Goal: Information Seeking & Learning: Learn about a topic

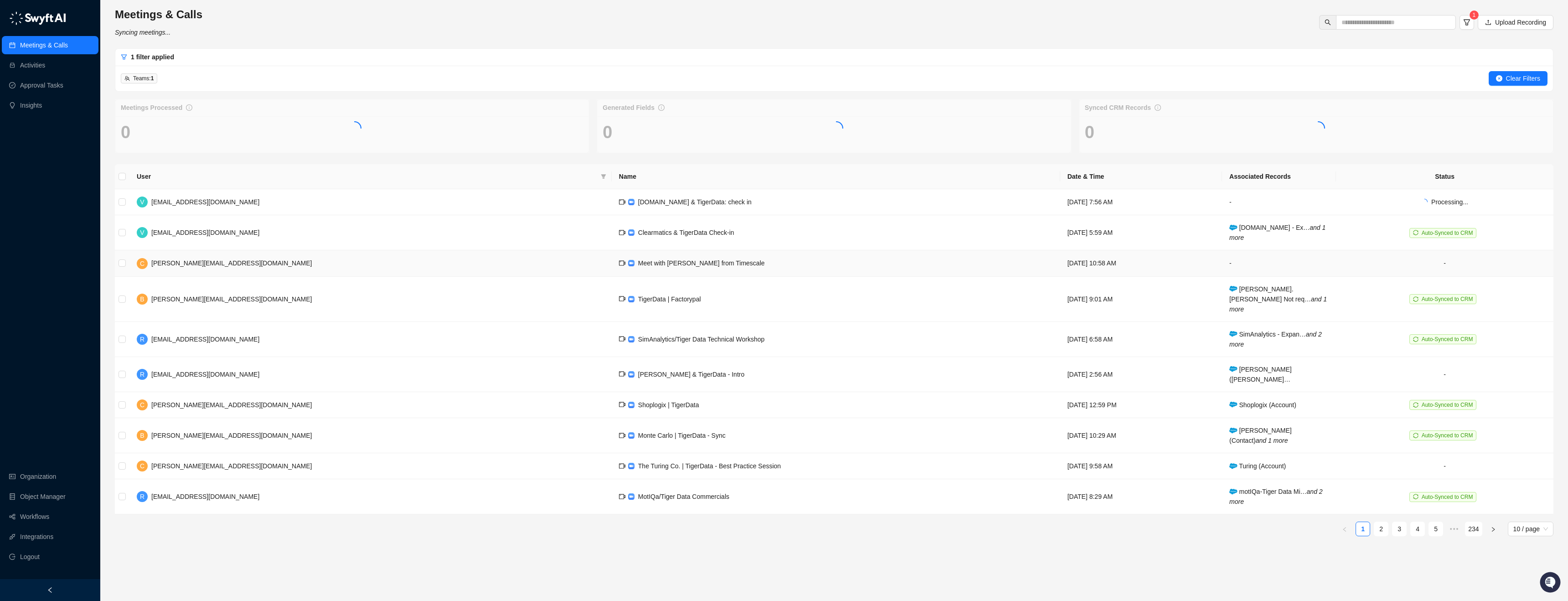
click at [612, 269] on td "Meet with [PERSON_NAME] from Timescale" at bounding box center [835, 264] width 448 height 26
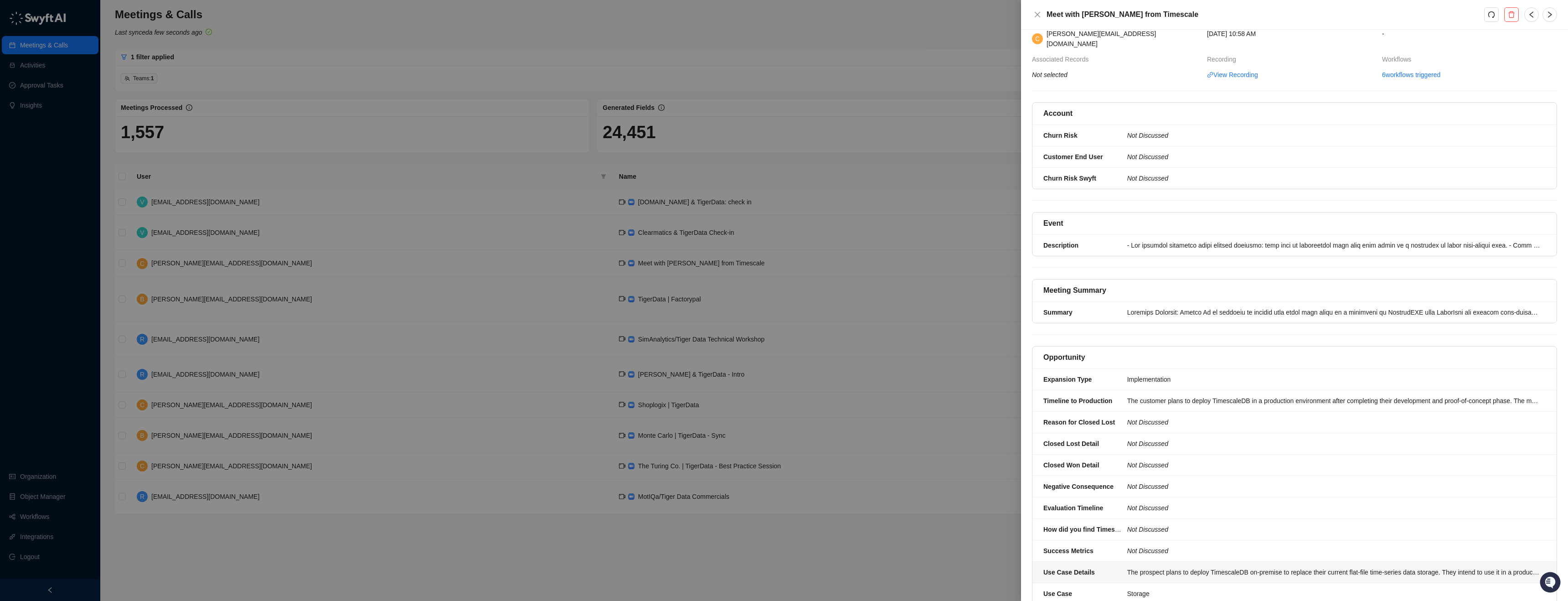
scroll to position [11, 0]
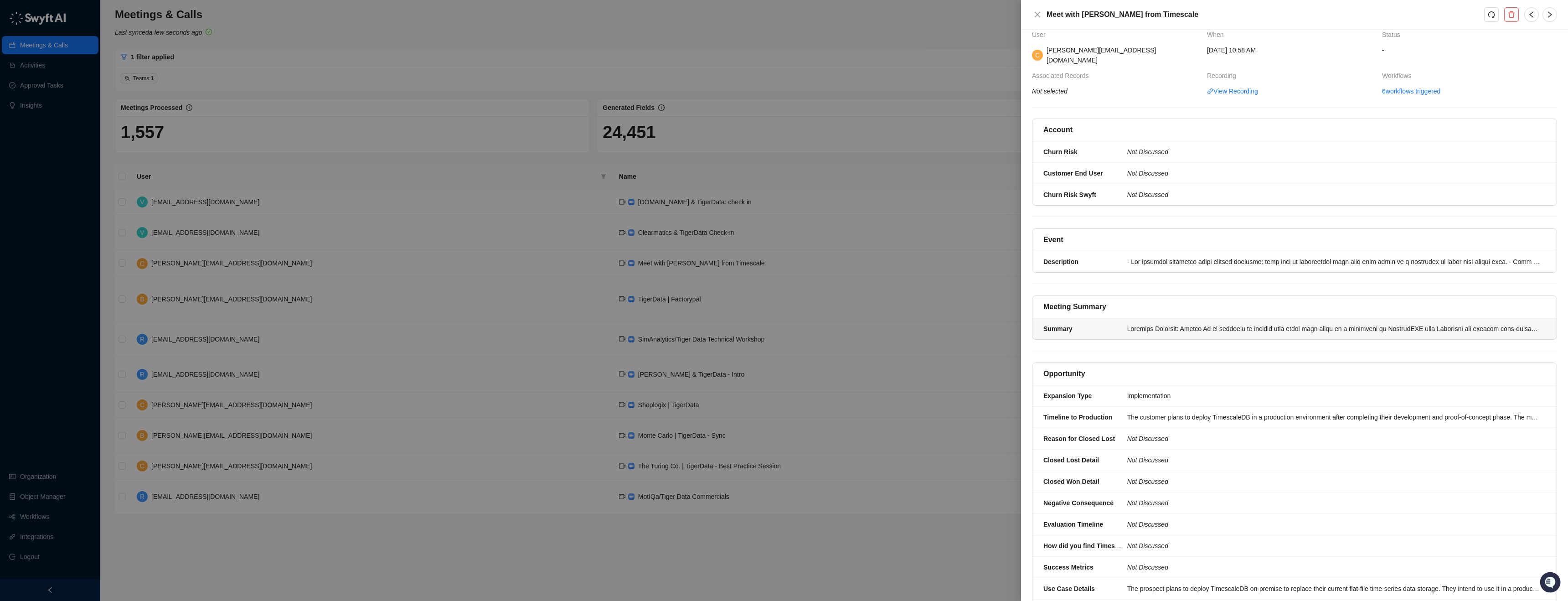
click at [1188, 319] on li "Summary" at bounding box center [1294, 329] width 524 height 21
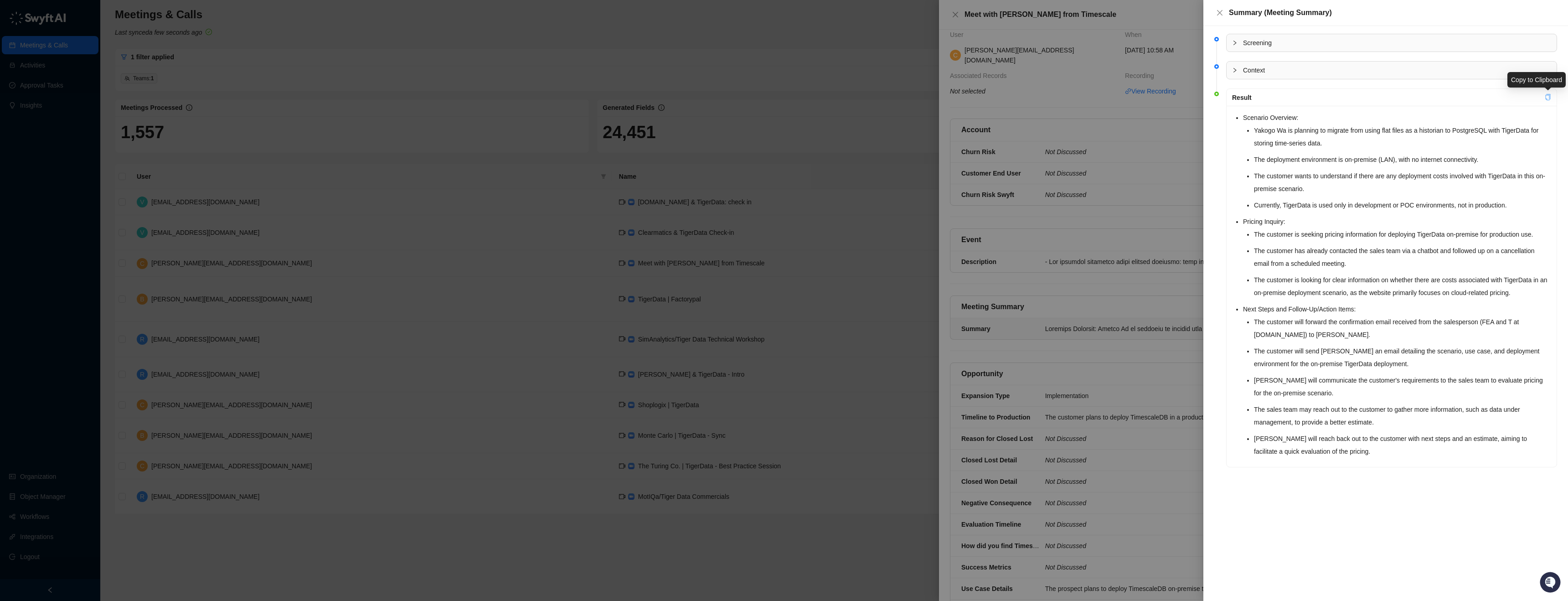
click at [1551, 100] on link at bounding box center [1548, 97] width 6 height 7
click at [1547, 96] on icon "copy" at bounding box center [1548, 97] width 6 height 6
click at [966, 12] on div at bounding box center [784, 300] width 1568 height 601
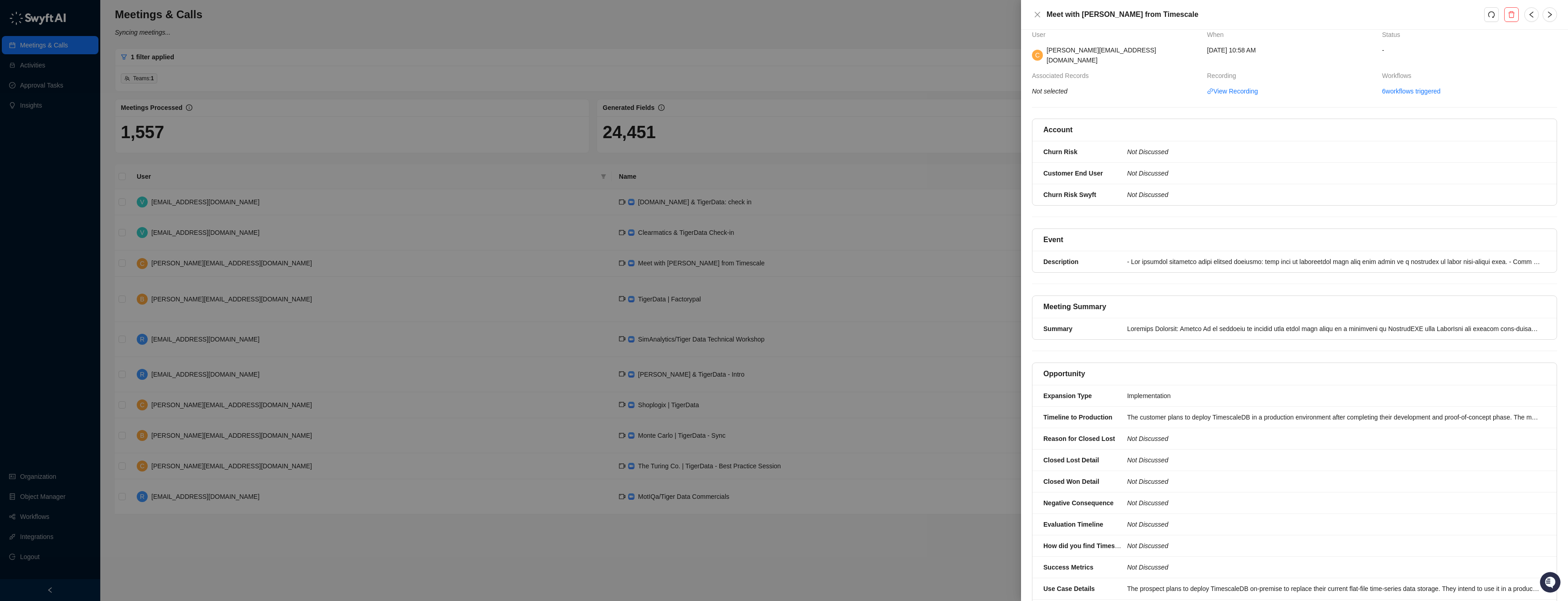
click at [1010, 16] on div at bounding box center [784, 300] width 1568 height 601
